Goal: Find specific page/section: Find specific page/section

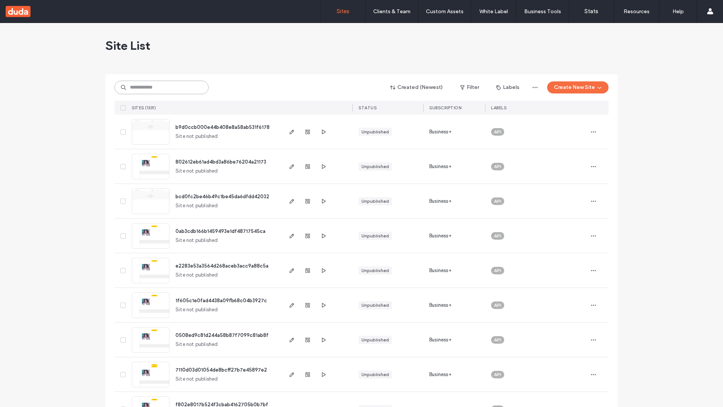
click at [162, 87] on input at bounding box center [162, 88] width 94 height 14
type input "**********"
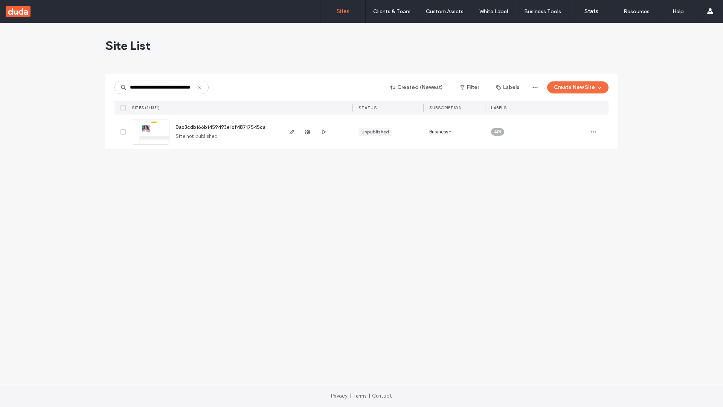
click at [221, 127] on span "0ab3cdb166b1459493e1df48717545ca" at bounding box center [221, 127] width 90 height 6
